Goal: Task Accomplishment & Management: Use online tool/utility

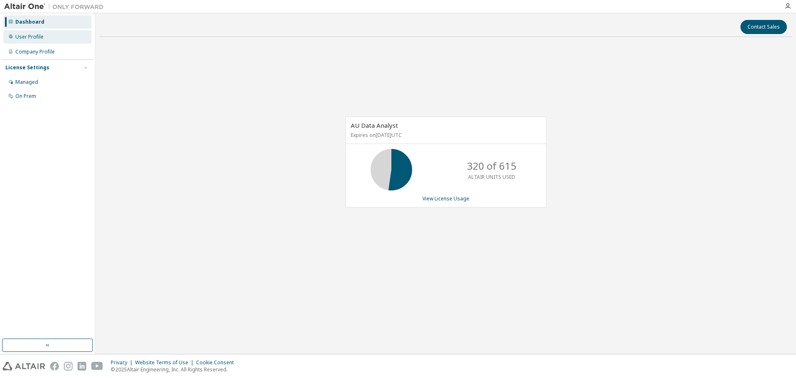
click at [40, 39] on div "User Profile" at bounding box center [29, 37] width 28 height 7
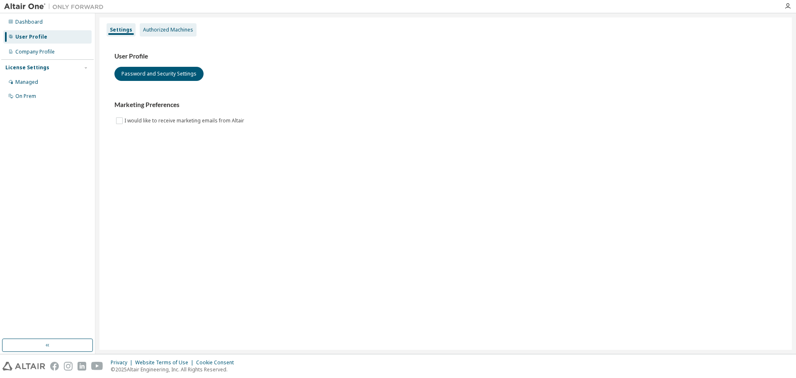
click at [157, 26] on div "Authorized Machines" at bounding box center [168, 29] width 57 height 13
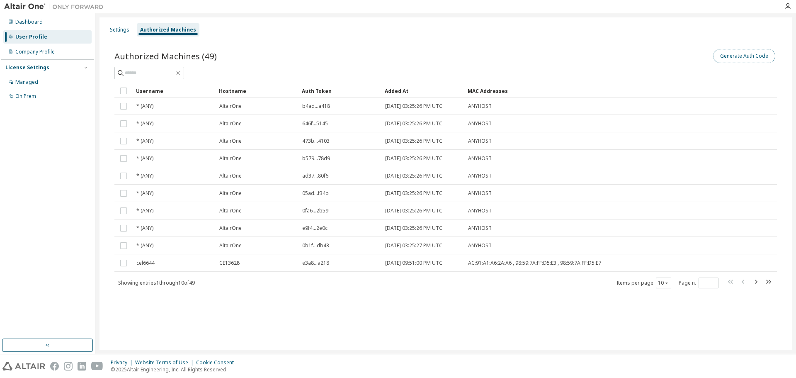
click at [762, 54] on button "Generate Auth Code" at bounding box center [744, 56] width 62 height 14
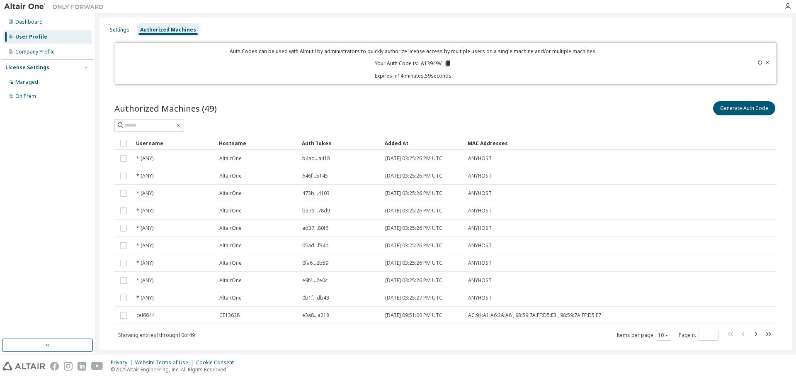
click at [446, 66] on icon at bounding box center [448, 64] width 5 height 6
